Goal: Task Accomplishment & Management: Manage account settings

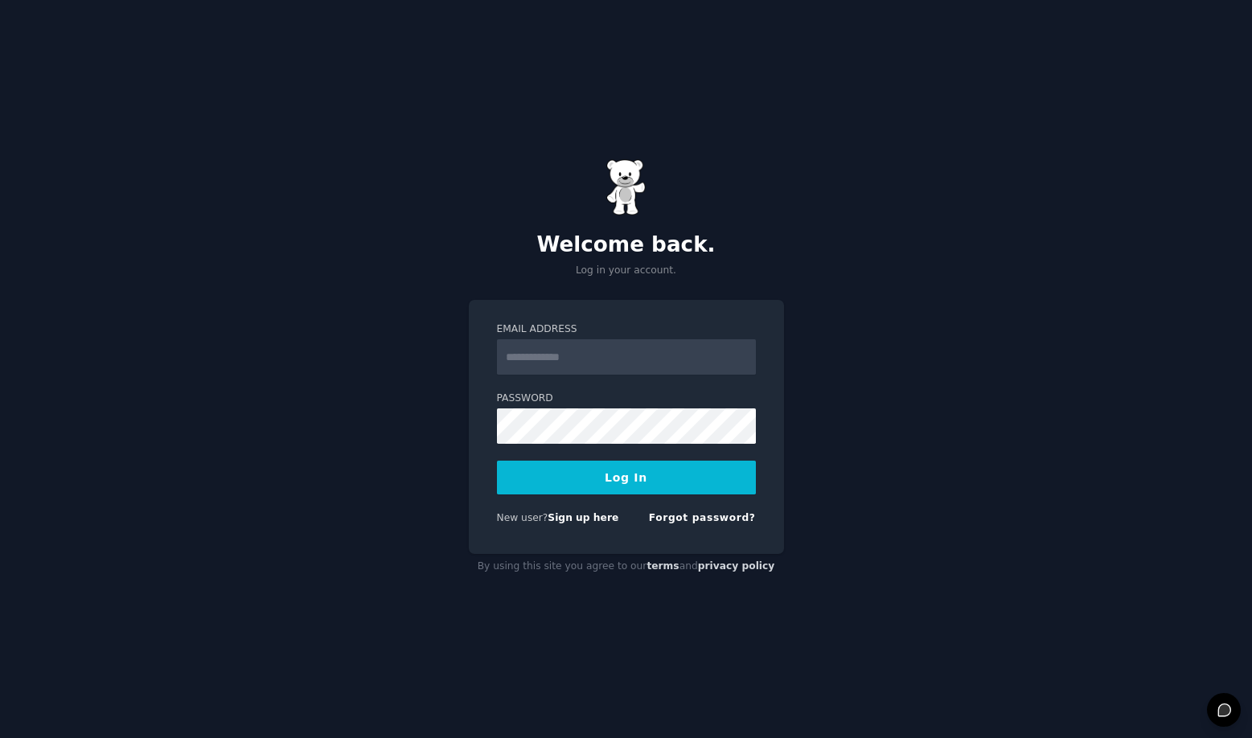
click at [612, 360] on input "Email Address" at bounding box center [626, 356] width 259 height 35
type input "**********"
click at [673, 475] on button "Log In" at bounding box center [626, 478] width 259 height 34
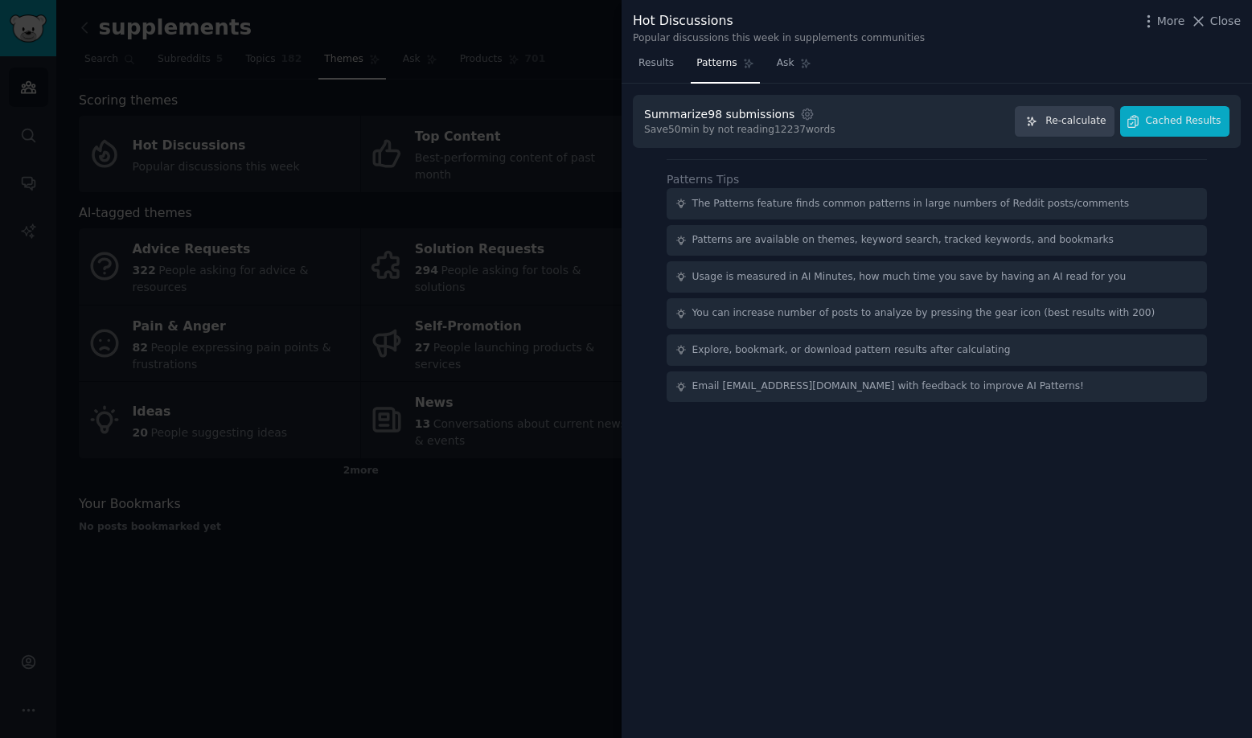
click at [31, 658] on div at bounding box center [626, 369] width 1252 height 738
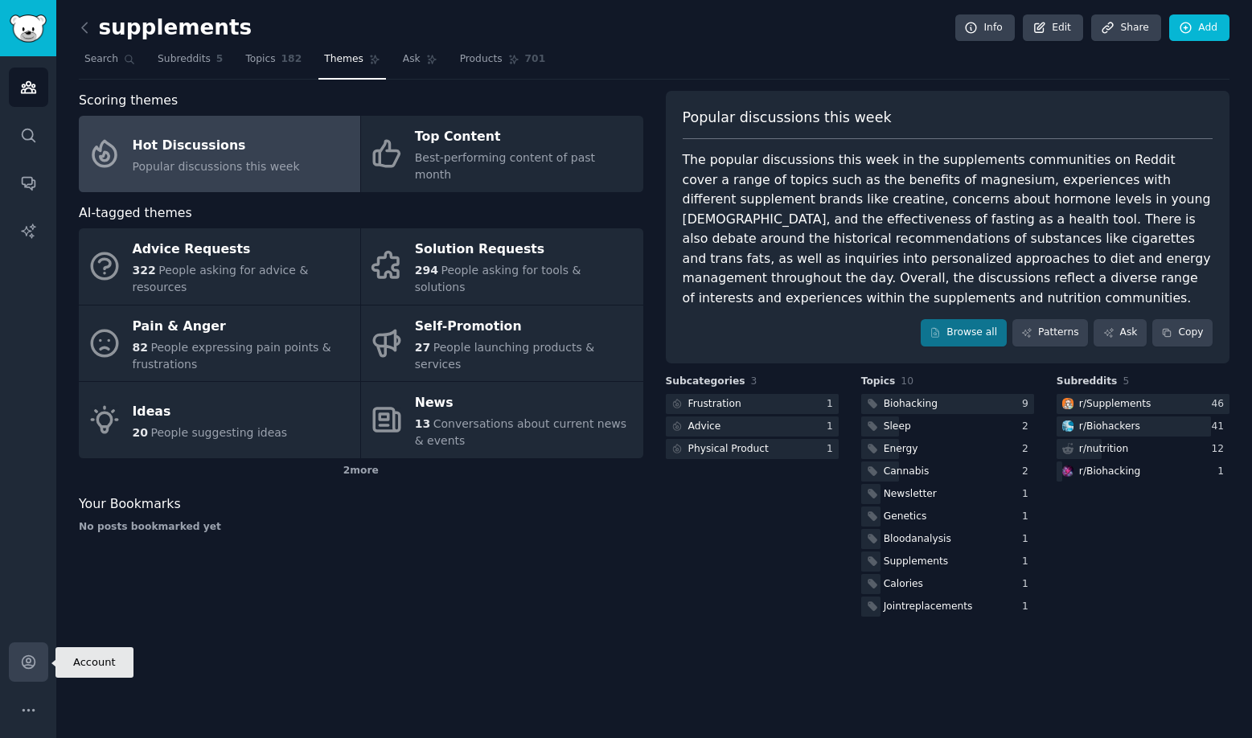
click at [27, 662] on icon "Sidebar" at bounding box center [28, 662] width 17 height 17
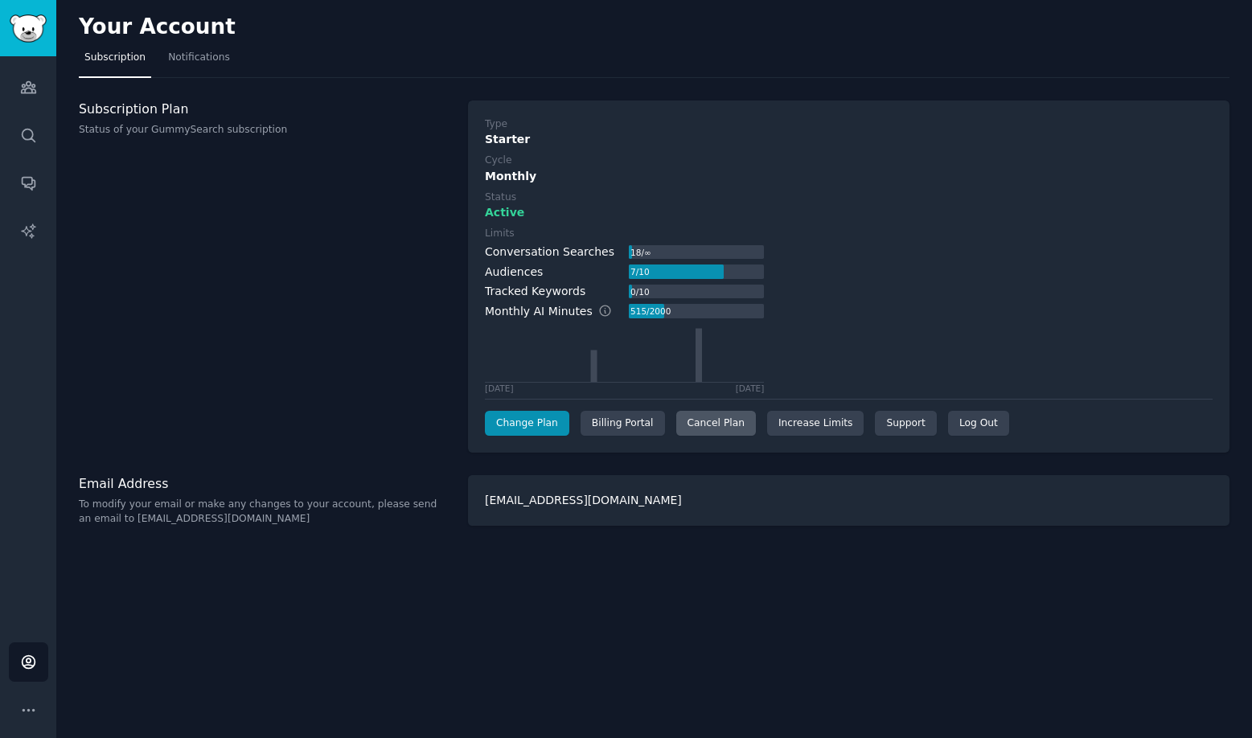
click at [722, 429] on div "Cancel Plan" at bounding box center [716, 424] width 80 height 26
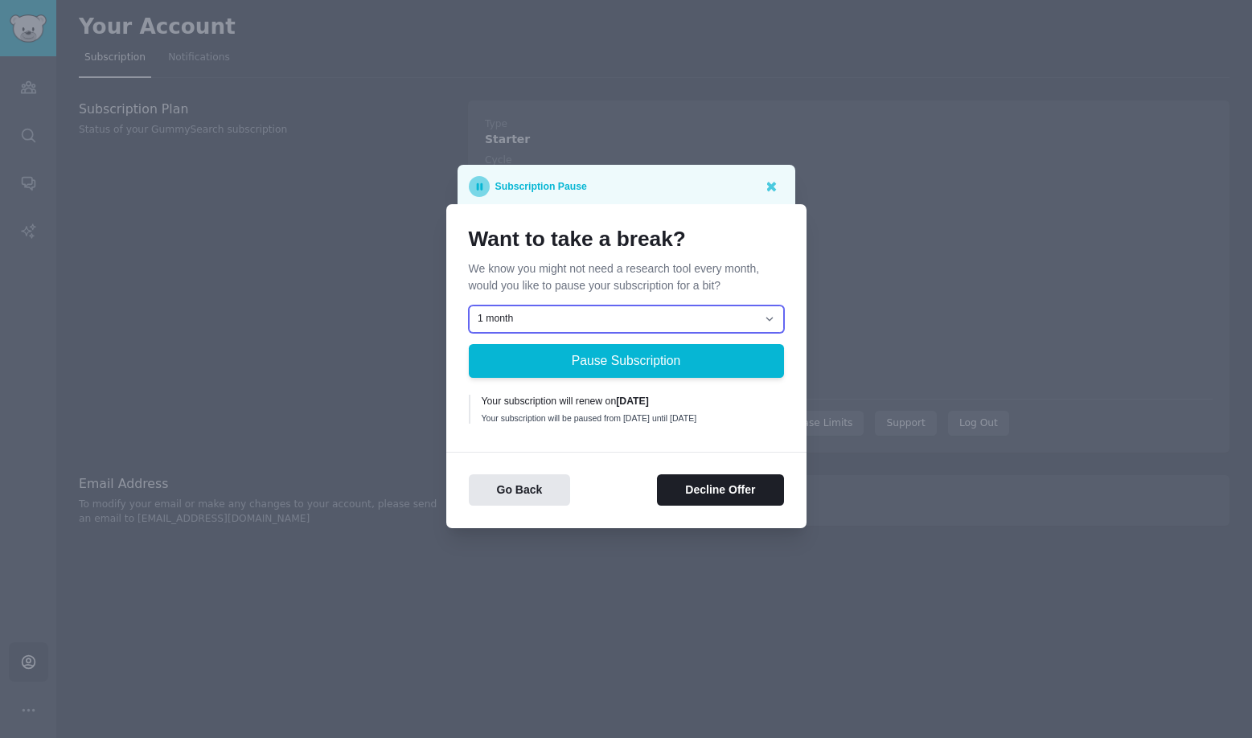
click at [613, 306] on select "1 month 2 months 3 months Choose a custom date to resume" at bounding box center [626, 319] width 315 height 27
click at [469, 306] on select "1 month 2 months 3 months Choose a custom date to resume" at bounding box center [626, 319] width 315 height 27
click at [610, 311] on select "1 month 2 months 3 months Choose a custom date to resume" at bounding box center [626, 319] width 315 height 27
click at [510, 497] on button "Go Back" at bounding box center [520, 490] width 102 height 31
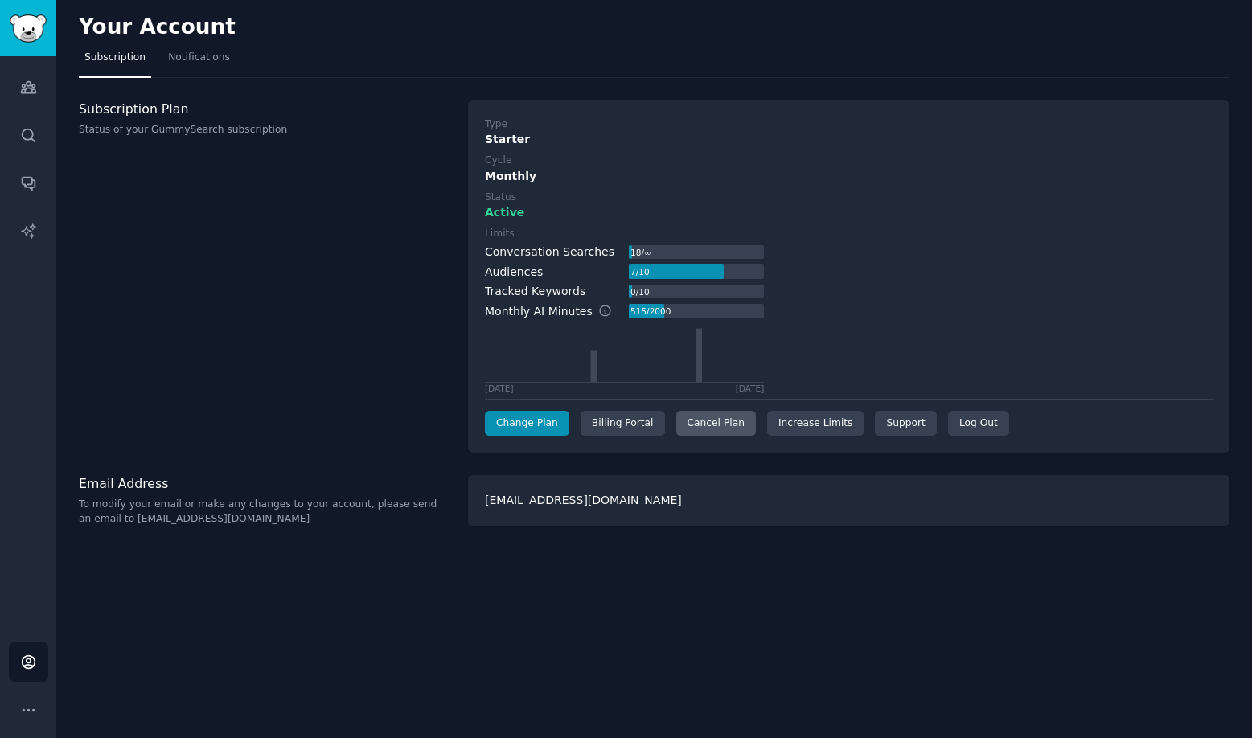
click at [706, 420] on div "Cancel Plan" at bounding box center [716, 424] width 80 height 26
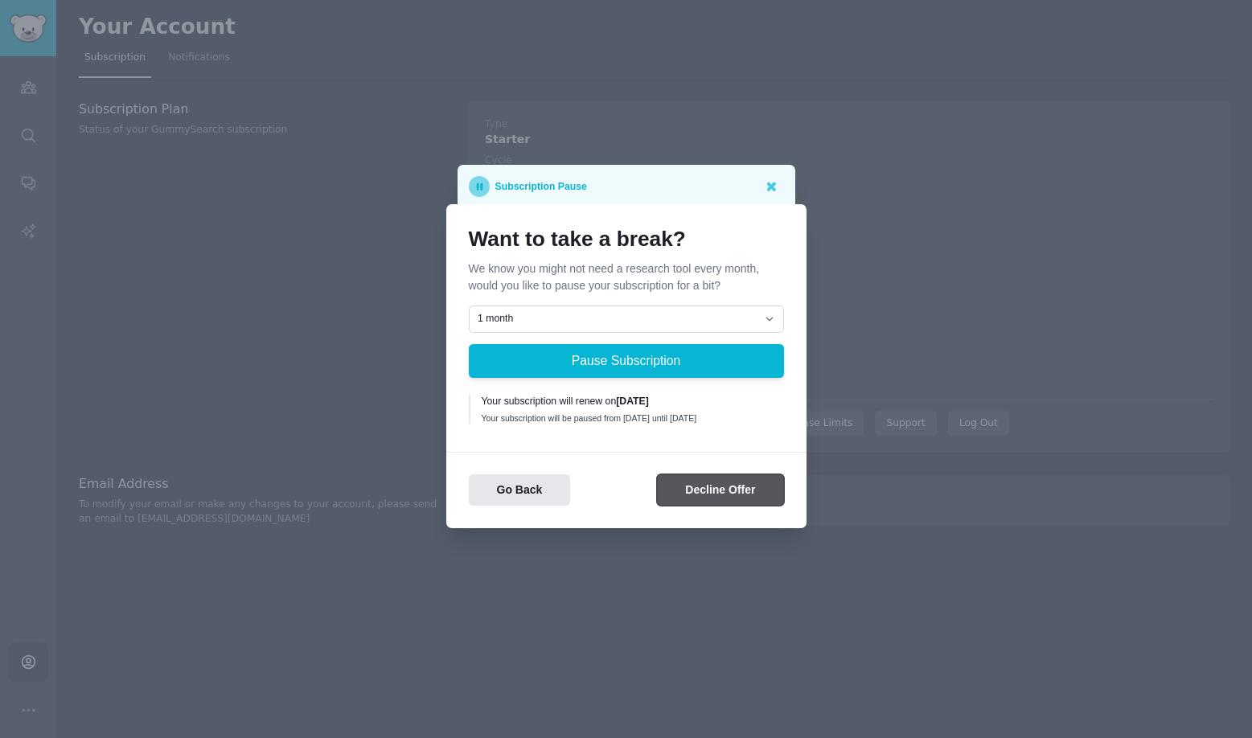
click at [709, 493] on button "Decline Offer" at bounding box center [720, 490] width 126 height 31
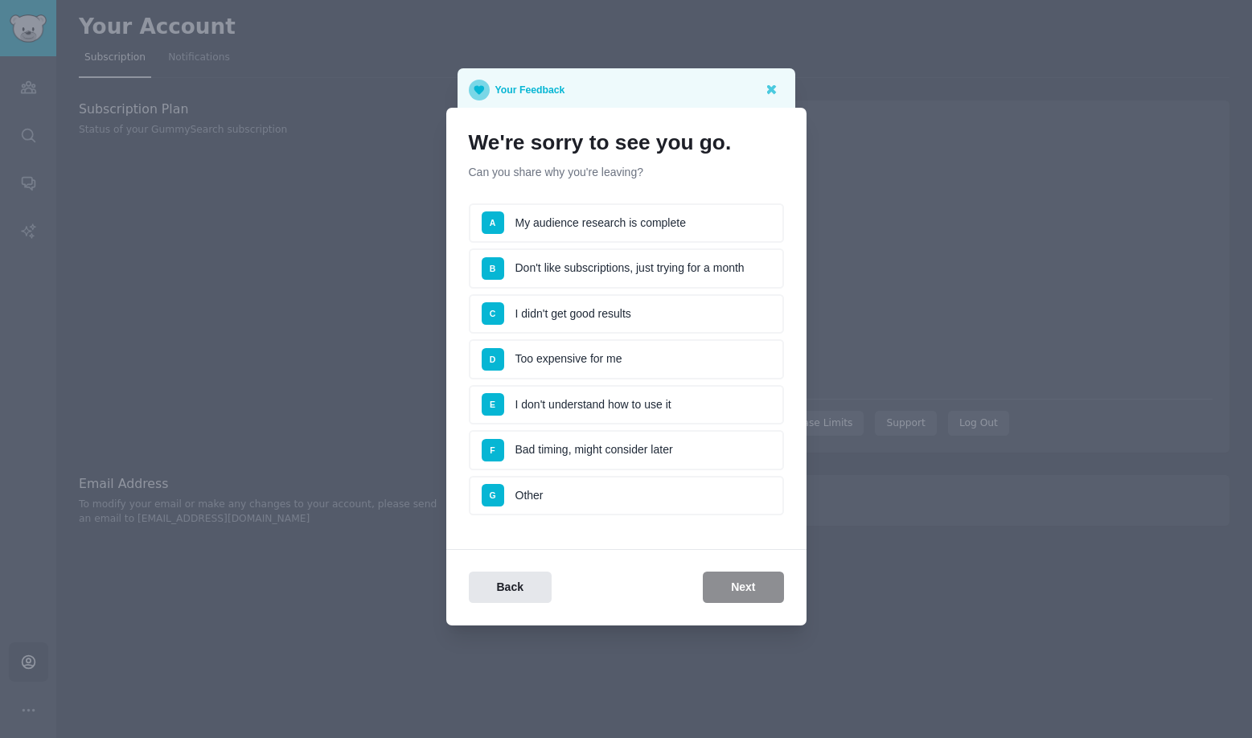
click at [672, 459] on li "F Bad timing, might consider later" at bounding box center [626, 450] width 315 height 40
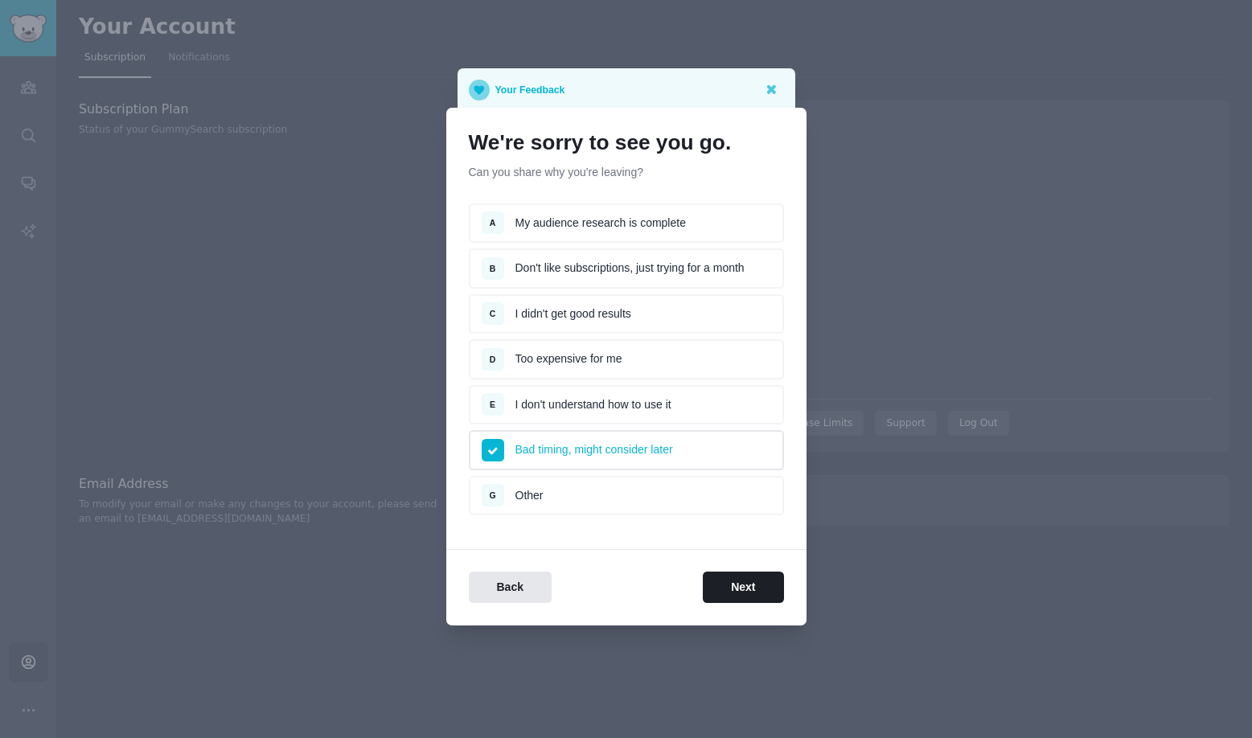
click at [745, 565] on div "Back Next" at bounding box center [626, 576] width 360 height 54
click at [750, 597] on button "Next" at bounding box center [743, 587] width 80 height 31
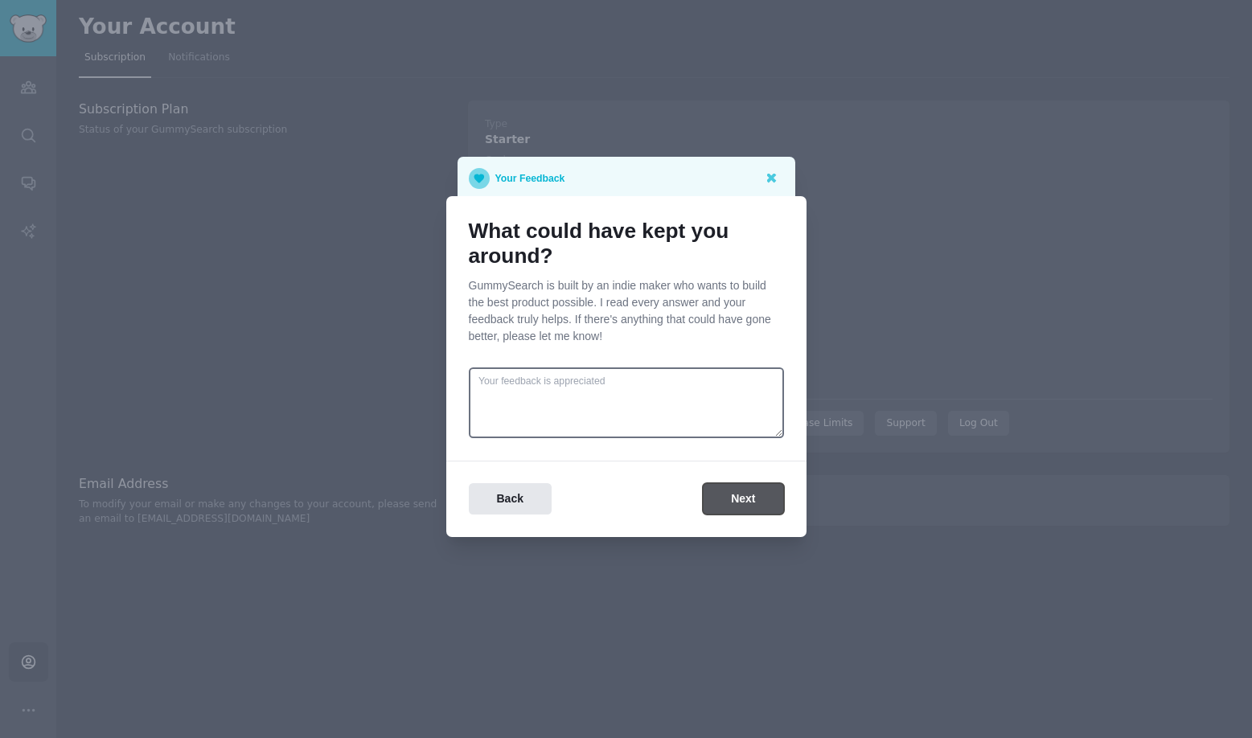
click at [744, 497] on button "Next" at bounding box center [743, 498] width 80 height 31
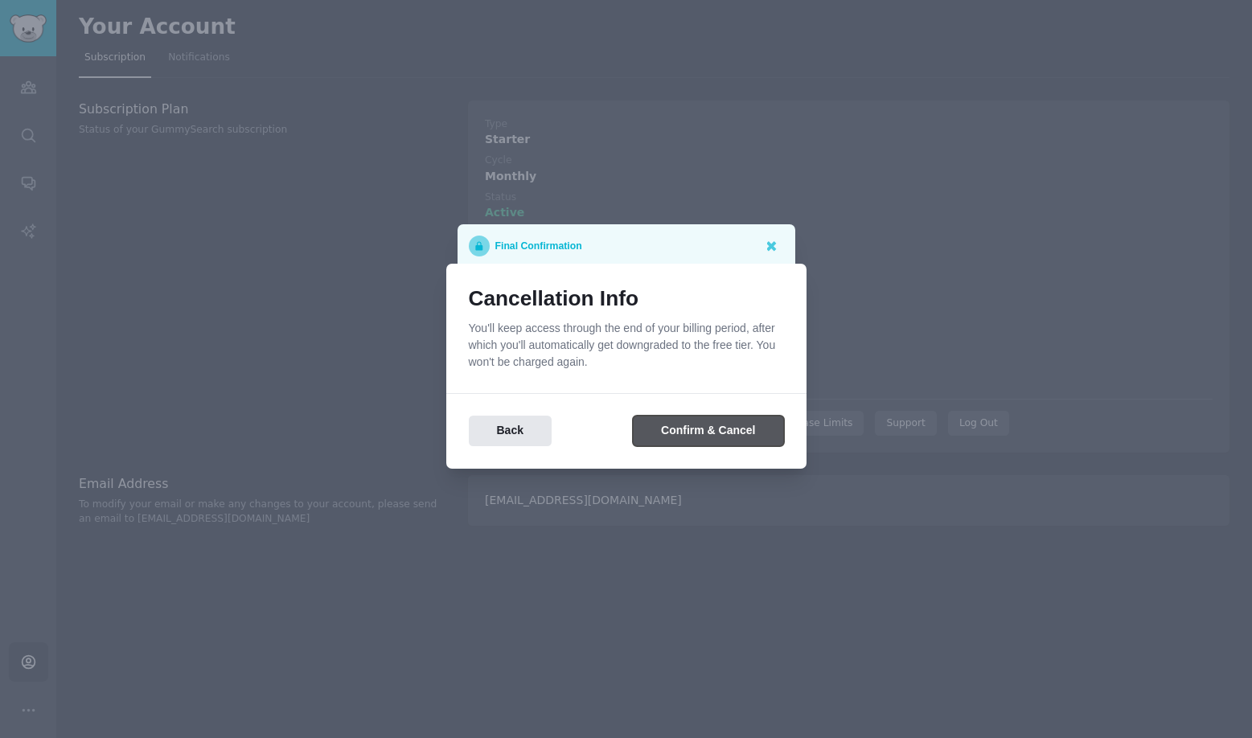
click at [746, 438] on button "Confirm & Cancel" at bounding box center [708, 431] width 150 height 31
